Goal: Task Accomplishment & Management: Manage account settings

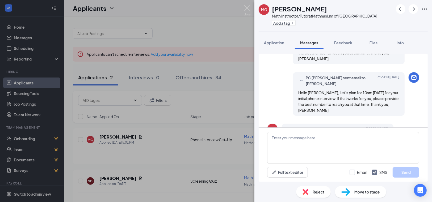
scroll to position [265, 0]
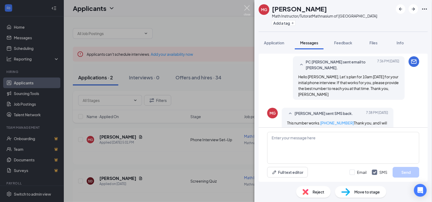
click at [247, 6] on img at bounding box center [247, 10] width 7 height 10
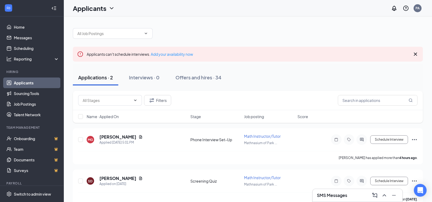
click at [39, 82] on link "Applicants" at bounding box center [36, 83] width 45 height 11
click at [128, 137] on h5 "[PERSON_NAME]" at bounding box center [117, 137] width 37 height 6
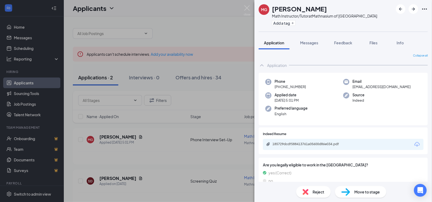
click at [347, 192] on img at bounding box center [345, 192] width 9 height 8
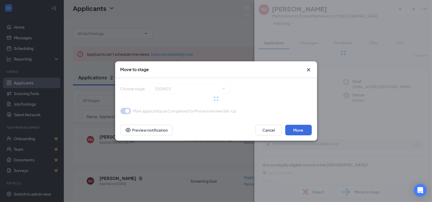
type input "Scheduled Phone Introduction (next stage)"
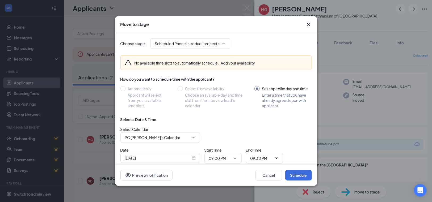
click at [194, 156] on div "[DATE]" at bounding box center [160, 158] width 71 height 6
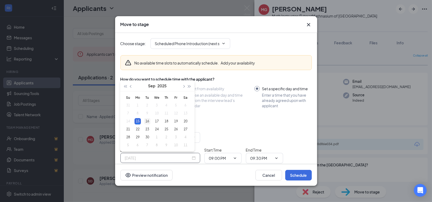
type input "[DATE]"
click at [147, 120] on div "16" at bounding box center [147, 121] width 6 height 6
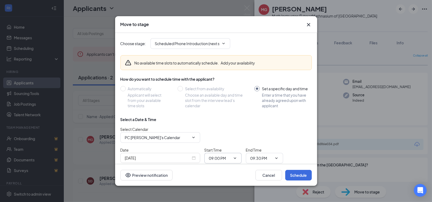
click at [232, 157] on span at bounding box center [234, 158] width 5 height 4
click at [236, 157] on icon "ChevronDown" at bounding box center [235, 158] width 4 height 4
click at [221, 156] on input "09:00 PM" at bounding box center [220, 159] width 22 height 6
click at [222, 110] on div "10:00 AM" at bounding box center [221, 110] width 16 height 6
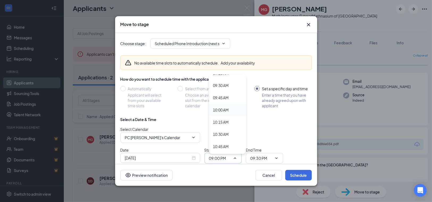
type input "10:00 AM"
click at [276, 159] on icon "ChevronDown" at bounding box center [276, 158] width 4 height 4
click at [275, 155] on span "09:30 PM" at bounding box center [264, 158] width 37 height 11
click at [263, 156] on input "09:30 PM" at bounding box center [261, 159] width 22 height 6
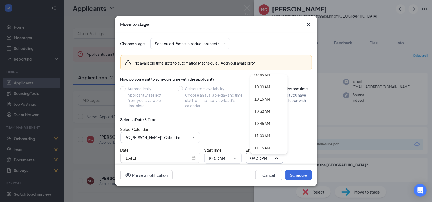
scroll to position [481, 0]
click at [265, 110] on div "10:30 AM" at bounding box center [263, 113] width 16 height 6
type input "10:30 AM"
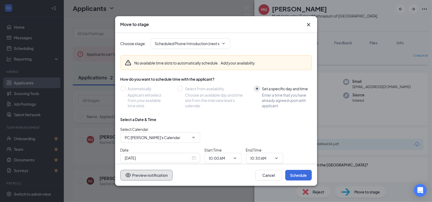
click at [160, 177] on button "Preview notification" at bounding box center [146, 175] width 52 height 11
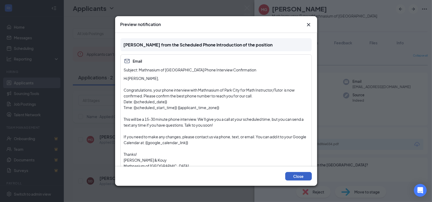
click at [296, 175] on button "Close" at bounding box center [298, 176] width 27 height 9
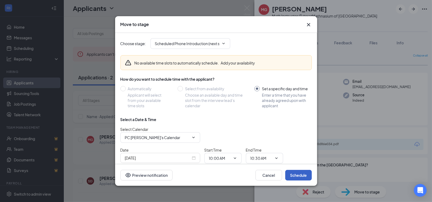
click at [296, 175] on button "Schedule" at bounding box center [298, 175] width 27 height 11
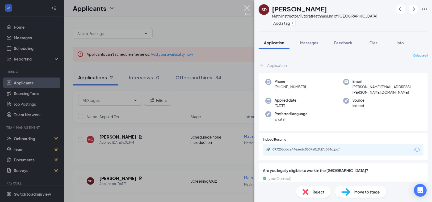
click at [247, 8] on img at bounding box center [247, 10] width 7 height 10
